Goal: Find specific page/section: Find specific page/section

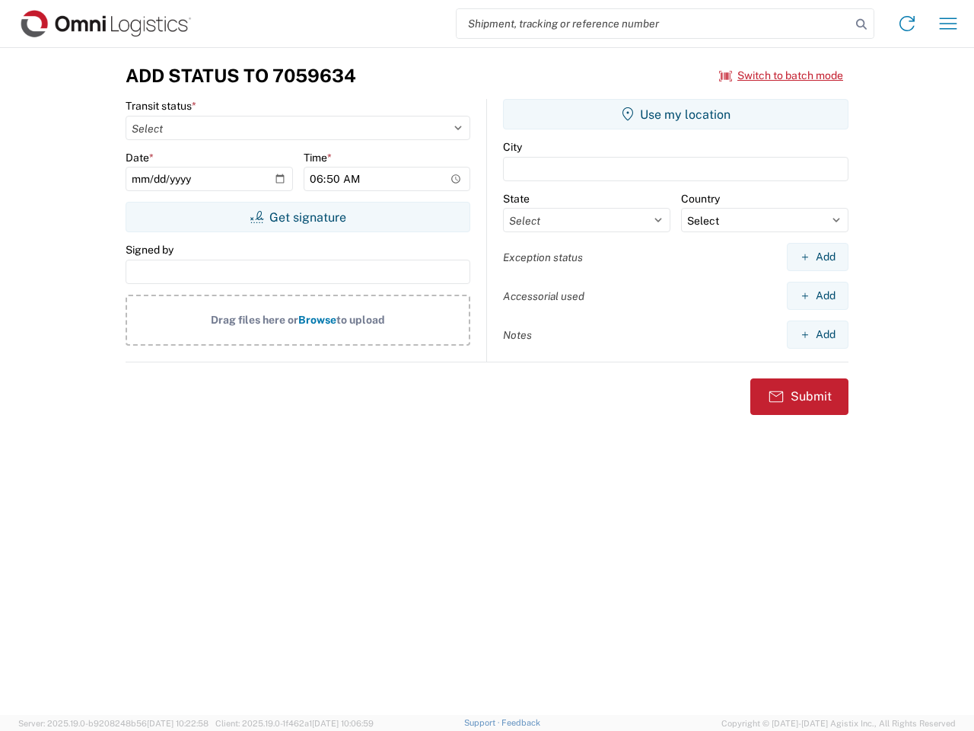
click at [654, 24] on input "search" at bounding box center [654, 23] width 394 height 29
click at [862, 24] on icon at bounding box center [861, 24] width 21 height 21
click at [907, 24] on icon at bounding box center [907, 23] width 24 height 24
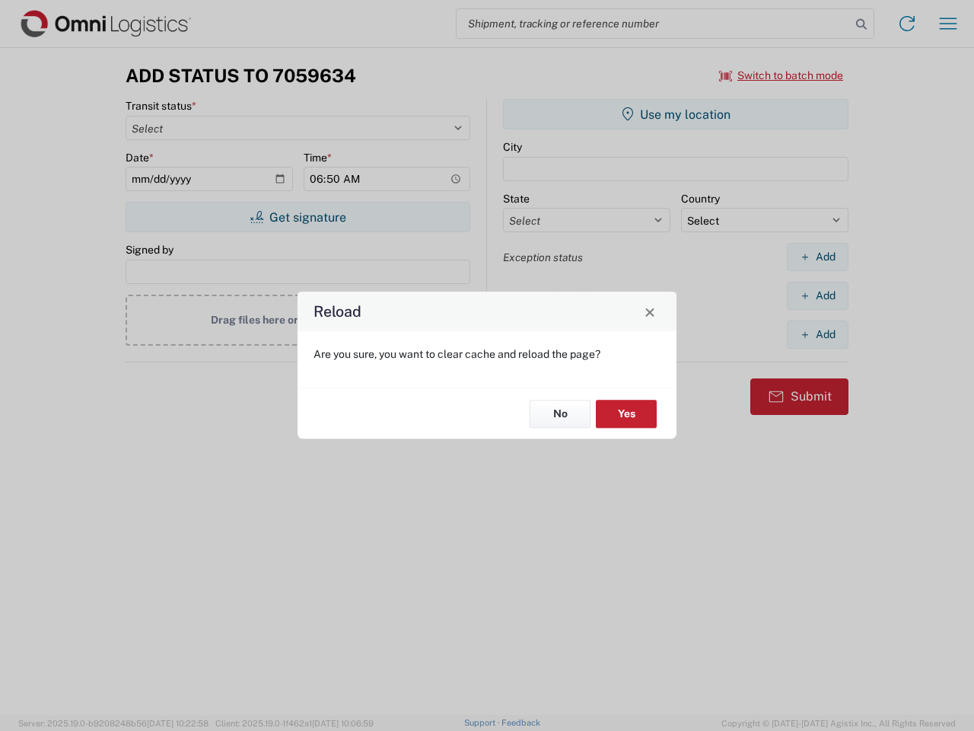
click at [949, 24] on div "Reload Are you sure, you want to clear cache and reload the page? No Yes" at bounding box center [487, 365] width 974 height 731
click at [782, 75] on div "Reload Are you sure, you want to clear cache and reload the page? No Yes" at bounding box center [487, 365] width 974 height 731
click at [298, 217] on div "Reload Are you sure, you want to clear cache and reload the page? No Yes" at bounding box center [487, 365] width 974 height 731
click at [676, 114] on div "Reload Are you sure, you want to clear cache and reload the page? No Yes" at bounding box center [487, 365] width 974 height 731
click at [818, 257] on div "Reload Are you sure, you want to clear cache and reload the page? No Yes" at bounding box center [487, 365] width 974 height 731
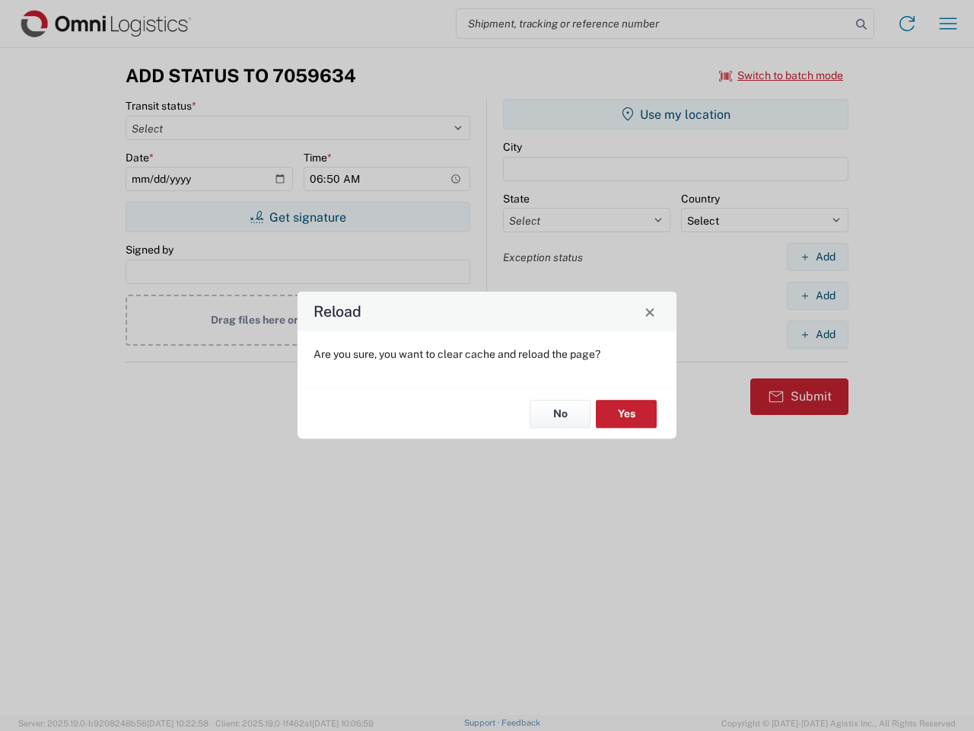
click at [818, 295] on div "Reload Are you sure, you want to clear cache and reload the page? No Yes" at bounding box center [487, 365] width 974 height 731
click at [818, 334] on div "Reload Are you sure, you want to clear cache and reload the page? No Yes" at bounding box center [487, 365] width 974 height 731
